Goal: Find contact information: Find contact information

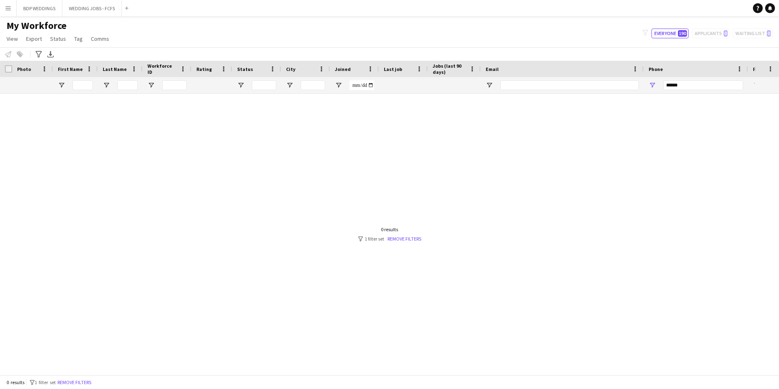
drag, startPoint x: 688, startPoint y: 82, endPoint x: 600, endPoint y: 86, distance: 87.7
click at [600, 86] on div at bounding box center [441, 85] width 883 height 16
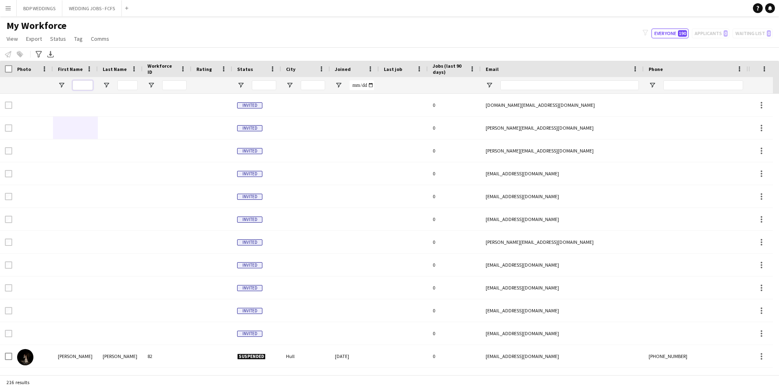
click at [77, 87] on input "First Name Filter Input" at bounding box center [83, 85] width 20 height 10
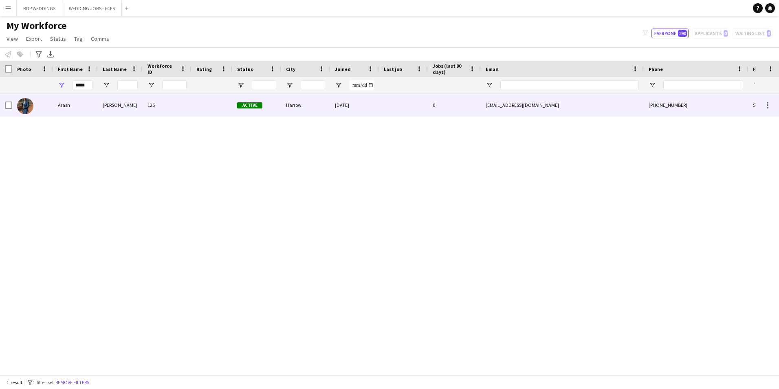
click at [53, 110] on div "Arash" at bounding box center [75, 105] width 45 height 22
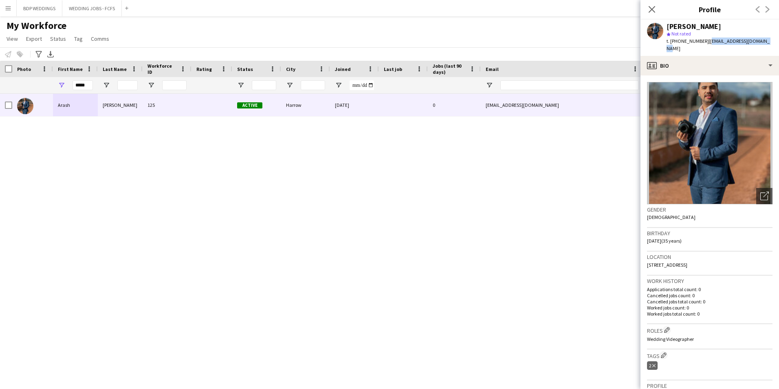
drag, startPoint x: 705, startPoint y: 42, endPoint x: 761, endPoint y: 41, distance: 55.8
click at [761, 41] on span "| [EMAIL_ADDRESS][DOMAIN_NAME]" at bounding box center [718, 44] width 103 height 13
copy span "[EMAIL_ADDRESS][DOMAIN_NAME]"
click at [62, 161] on div "[PERSON_NAME] 125 Active Harrow [DATE] 0 [EMAIL_ADDRESS][DOMAIN_NAME] [PHONE_NU…" at bounding box center [377, 231] width 755 height 275
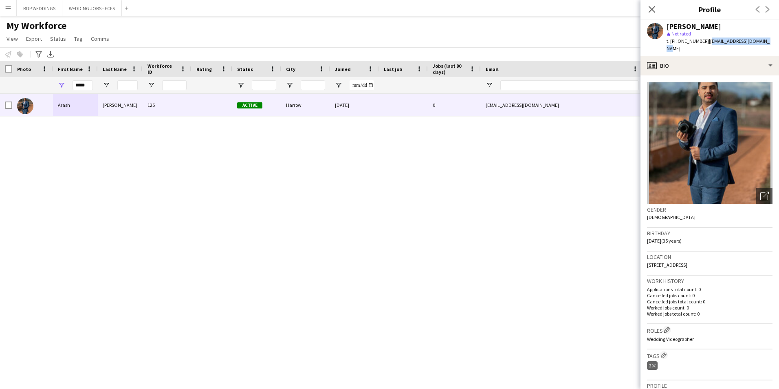
copy span "[EMAIL_ADDRESS][DOMAIN_NAME]"
drag, startPoint x: 90, startPoint y: 84, endPoint x: 57, endPoint y: 84, distance: 33.0
click at [57, 84] on div "*****" at bounding box center [75, 85] width 45 height 16
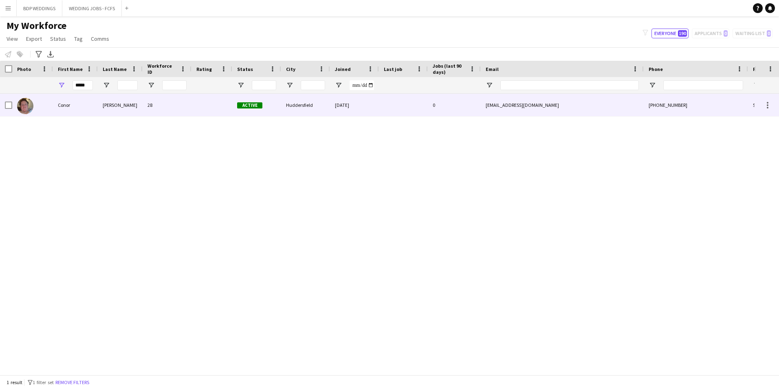
click at [58, 107] on div "Conor" at bounding box center [75, 105] width 45 height 22
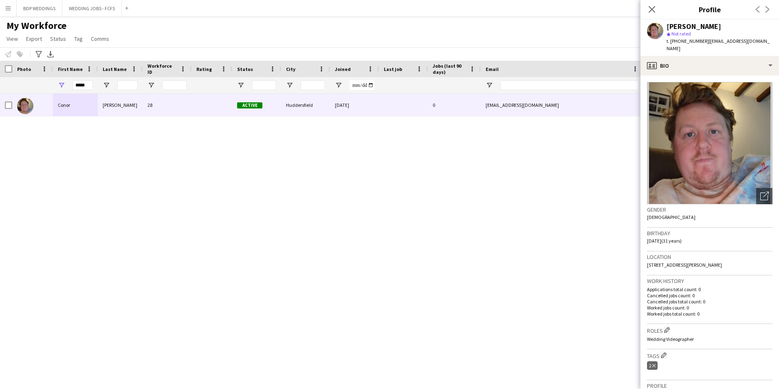
drag, startPoint x: 704, startPoint y: 41, endPoint x: 764, endPoint y: 41, distance: 60.3
click at [764, 41] on div "[PERSON_NAME] star Not rated t. [PHONE_NUMBER] | [EMAIL_ADDRESS][DOMAIN_NAME]" at bounding box center [710, 38] width 139 height 36
copy span "[EMAIL_ADDRESS][DOMAIN_NAME]"
drag, startPoint x: 91, startPoint y: 83, endPoint x: 34, endPoint y: 67, distance: 59.1
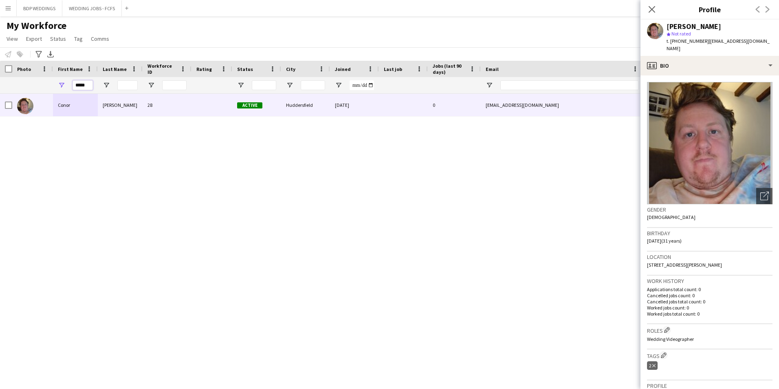
click at [34, 67] on div "Workforce Details Photo First Name Age" at bounding box center [441, 77] width 883 height 33
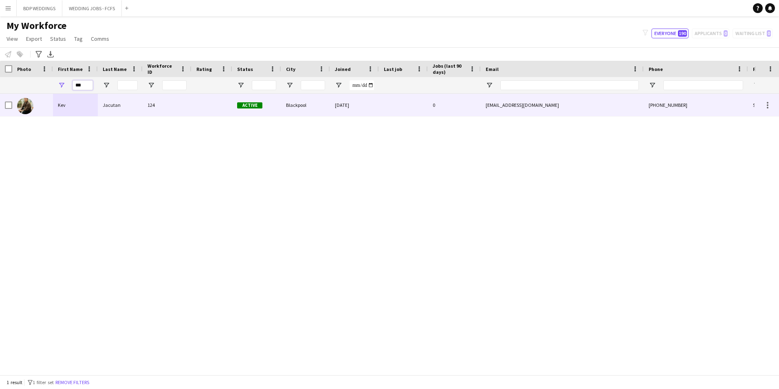
type input "***"
click at [55, 109] on div "Kev" at bounding box center [75, 105] width 45 height 22
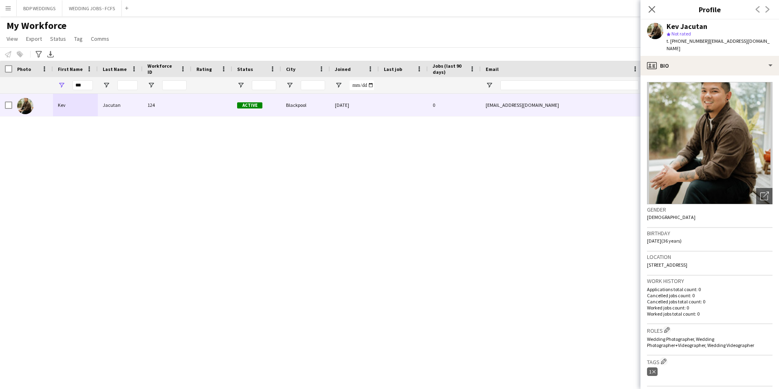
drag, startPoint x: 704, startPoint y: 40, endPoint x: 772, endPoint y: 47, distance: 68.4
click at [772, 47] on div "t. [PHONE_NUMBER] | [EMAIL_ADDRESS][DOMAIN_NAME]" at bounding box center [720, 44] width 106 height 15
copy span "[EMAIL_ADDRESS][DOMAIN_NAME]"
